Goal: Navigation & Orientation: Go to known website

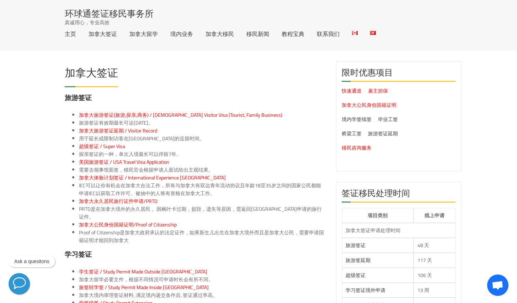
scroll to position [0, -20]
